Goal: Transaction & Acquisition: Purchase product/service

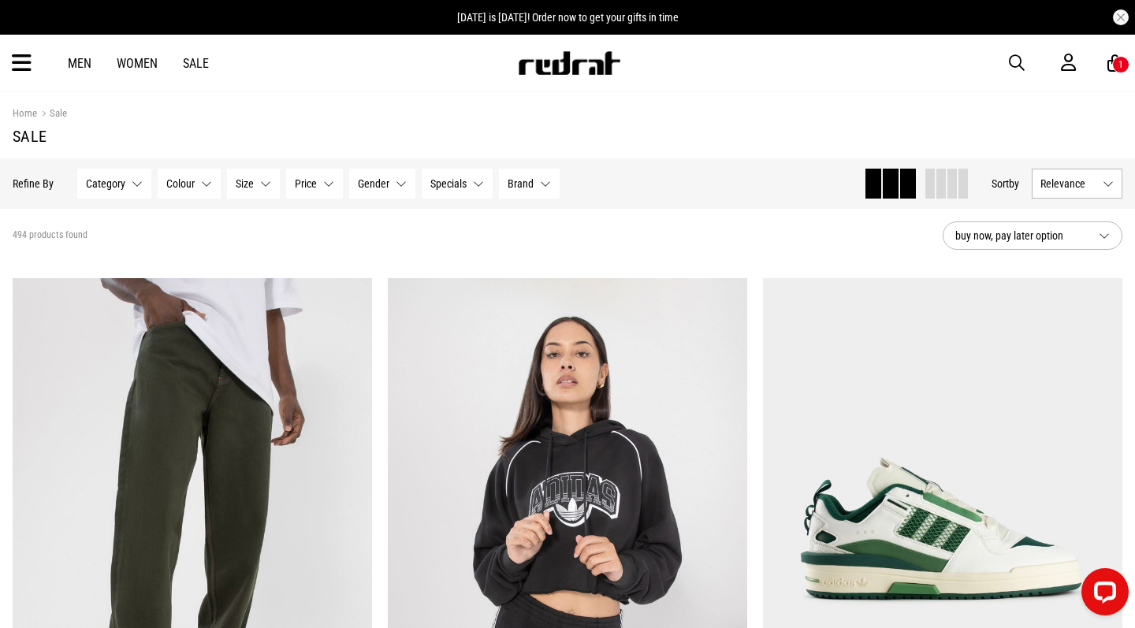
click at [386, 192] on button "Gender None selected" at bounding box center [382, 184] width 66 height 30
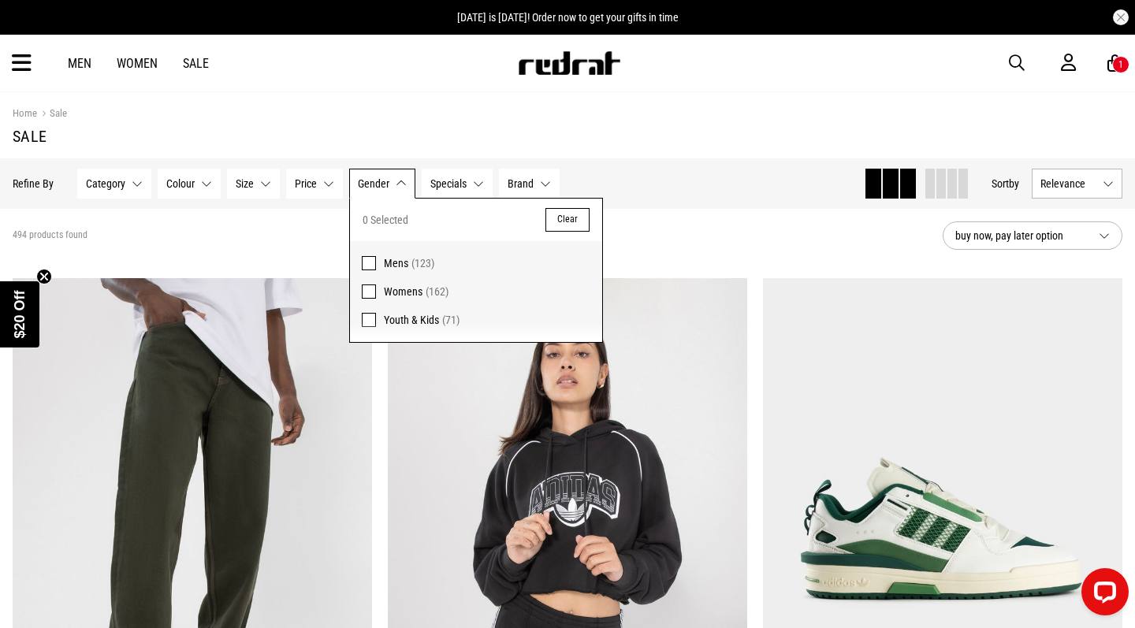
click at [401, 314] on span "Youth & Kids" at bounding box center [411, 320] width 55 height 13
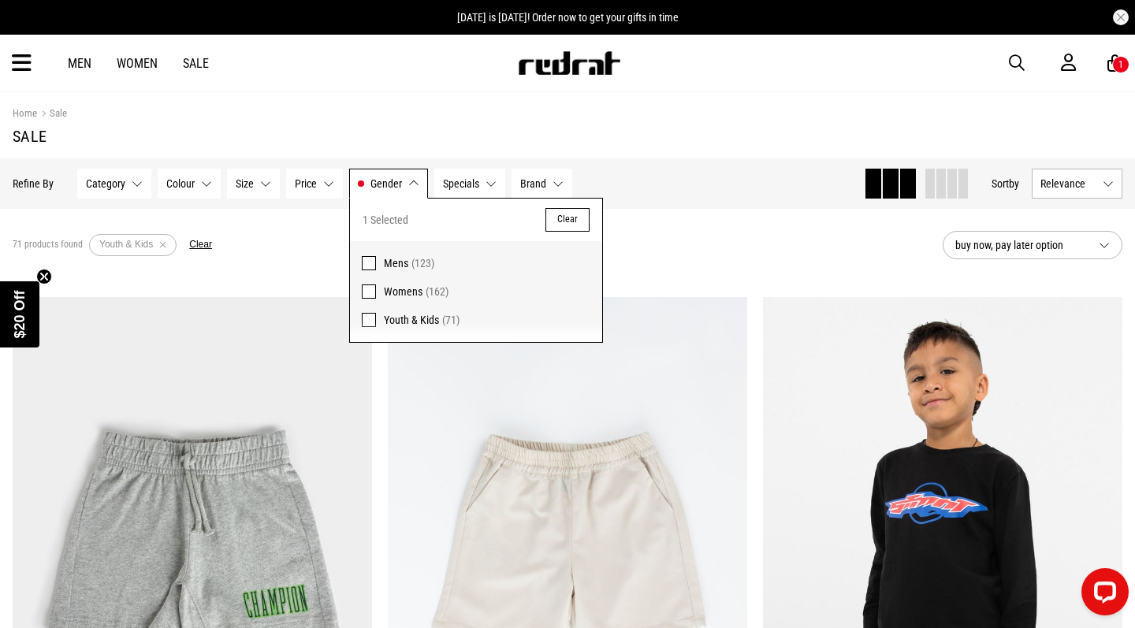
click at [402, 183] on button "Gender Youth & Kids" at bounding box center [388, 184] width 79 height 30
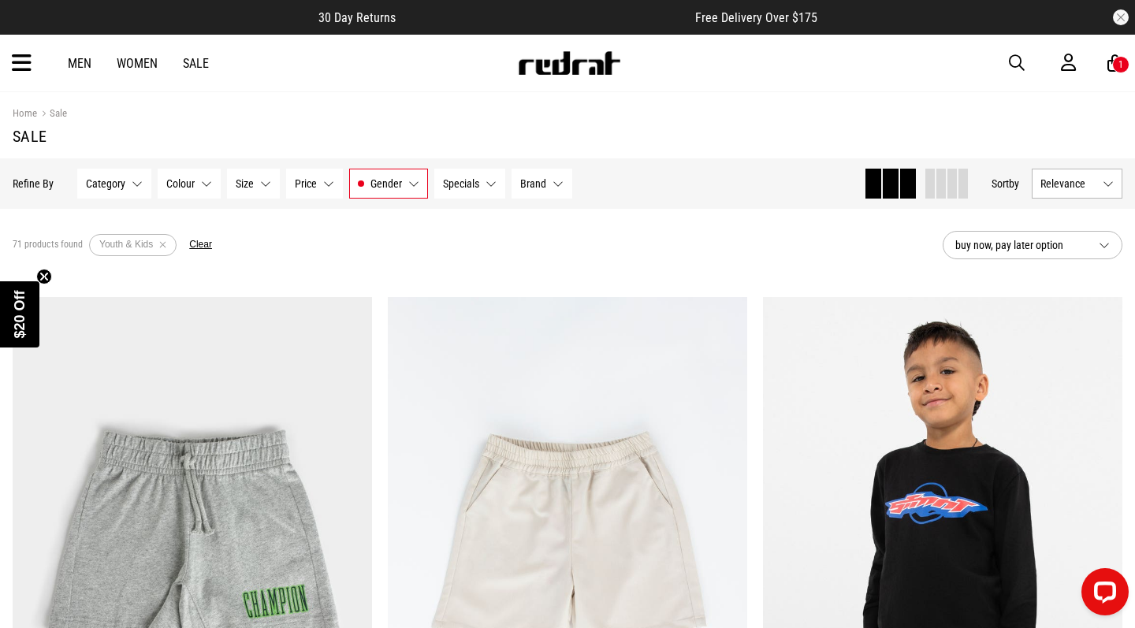
click at [1072, 181] on span "Relevance" at bounding box center [1069, 183] width 56 height 13
click at [1068, 276] on li "Price (Lowest)" at bounding box center [1077, 270] width 89 height 29
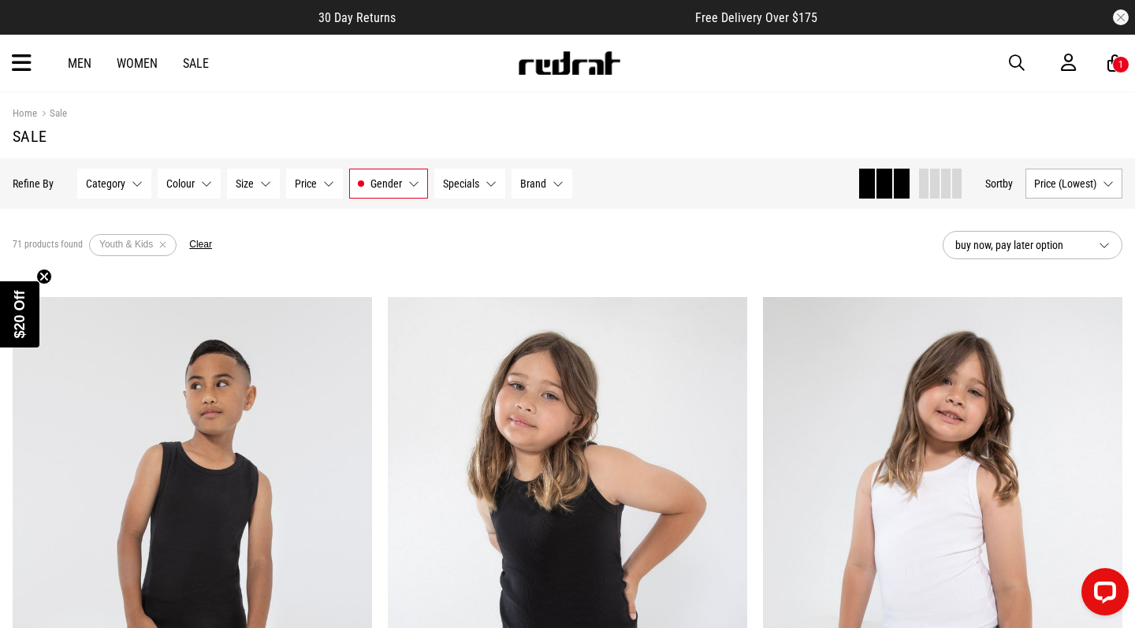
click at [737, 254] on div "71 products found Active Filters Youth & Kids Clear" at bounding box center [472, 245] width 918 height 47
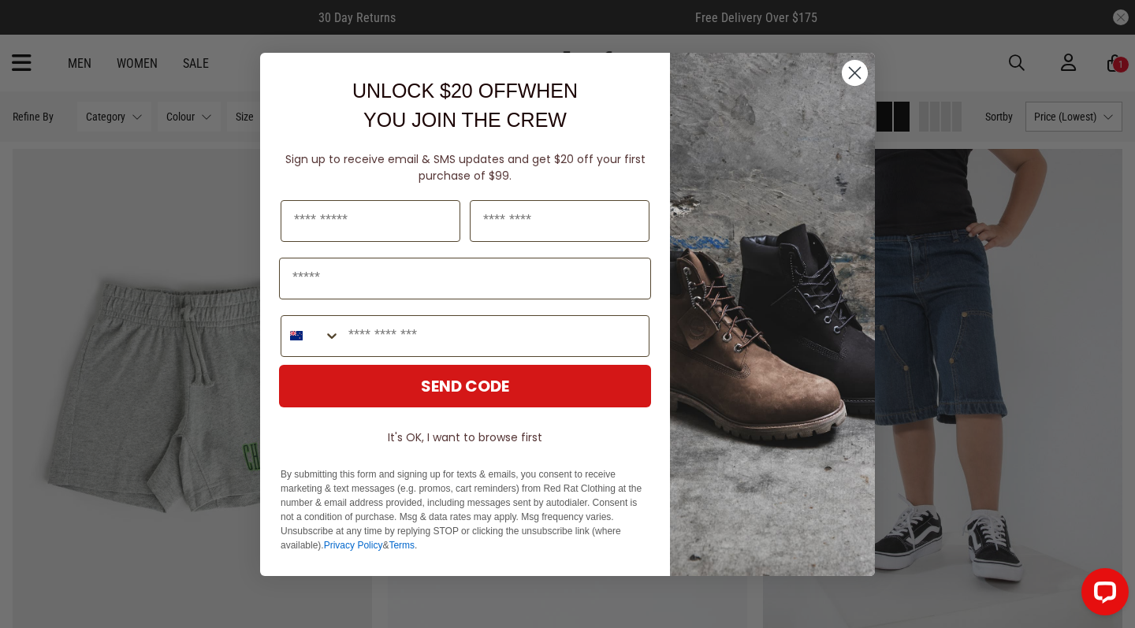
click at [863, 66] on circle "Close dialog" at bounding box center [855, 72] width 26 height 26
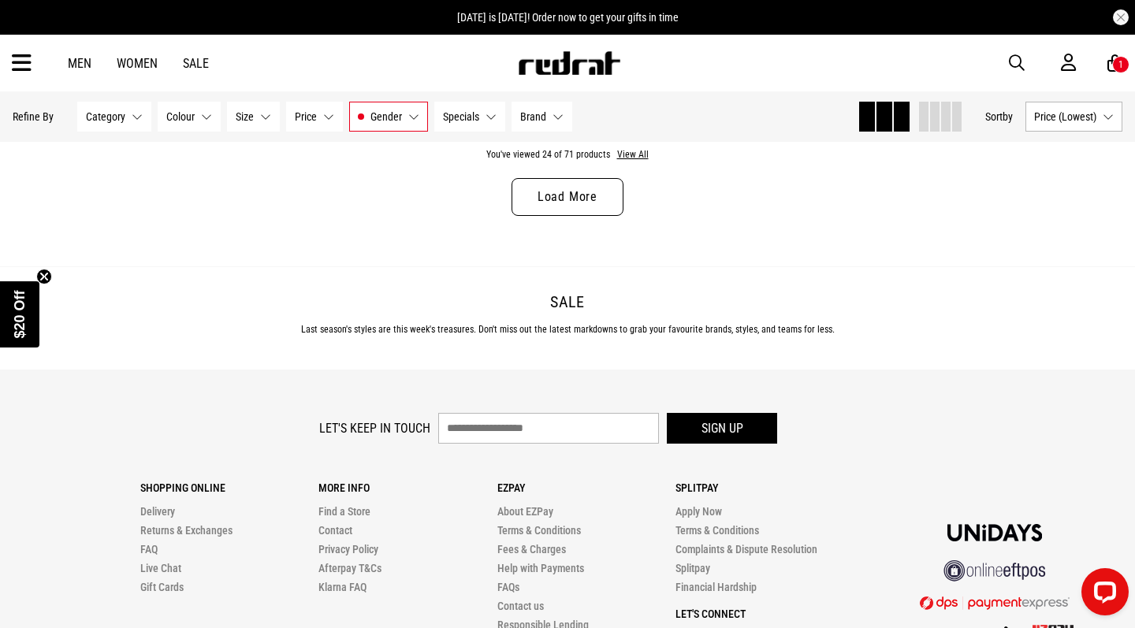
scroll to position [5158, 0]
click at [542, 225] on div "You've viewed 24 of 71 products View All Load More" at bounding box center [567, 193] width 1135 height 144
click at [545, 203] on link "Load More" at bounding box center [568, 196] width 112 height 38
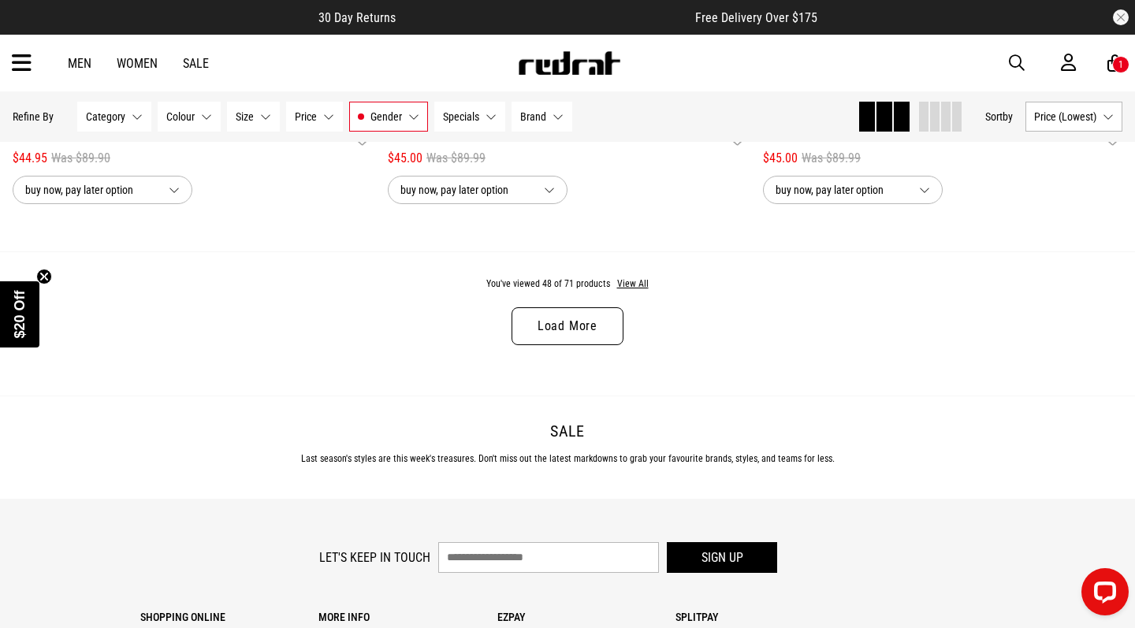
scroll to position [9995, 0]
click at [552, 332] on link "Load More" at bounding box center [568, 326] width 112 height 38
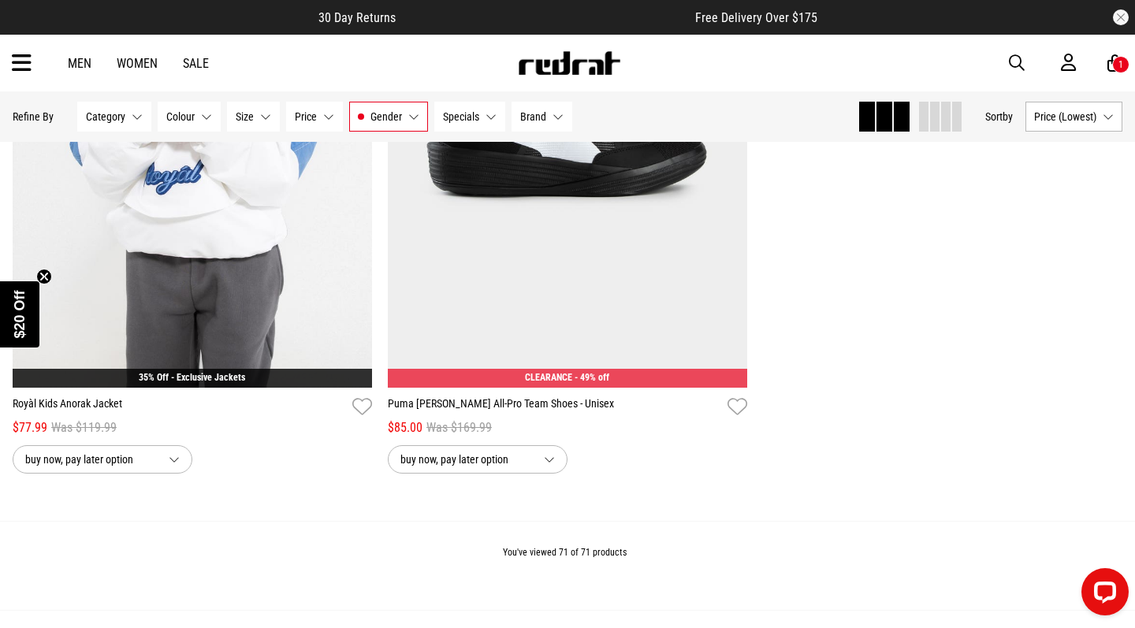
scroll to position [14702, 0]
